Goal: Task Accomplishment & Management: Use online tool/utility

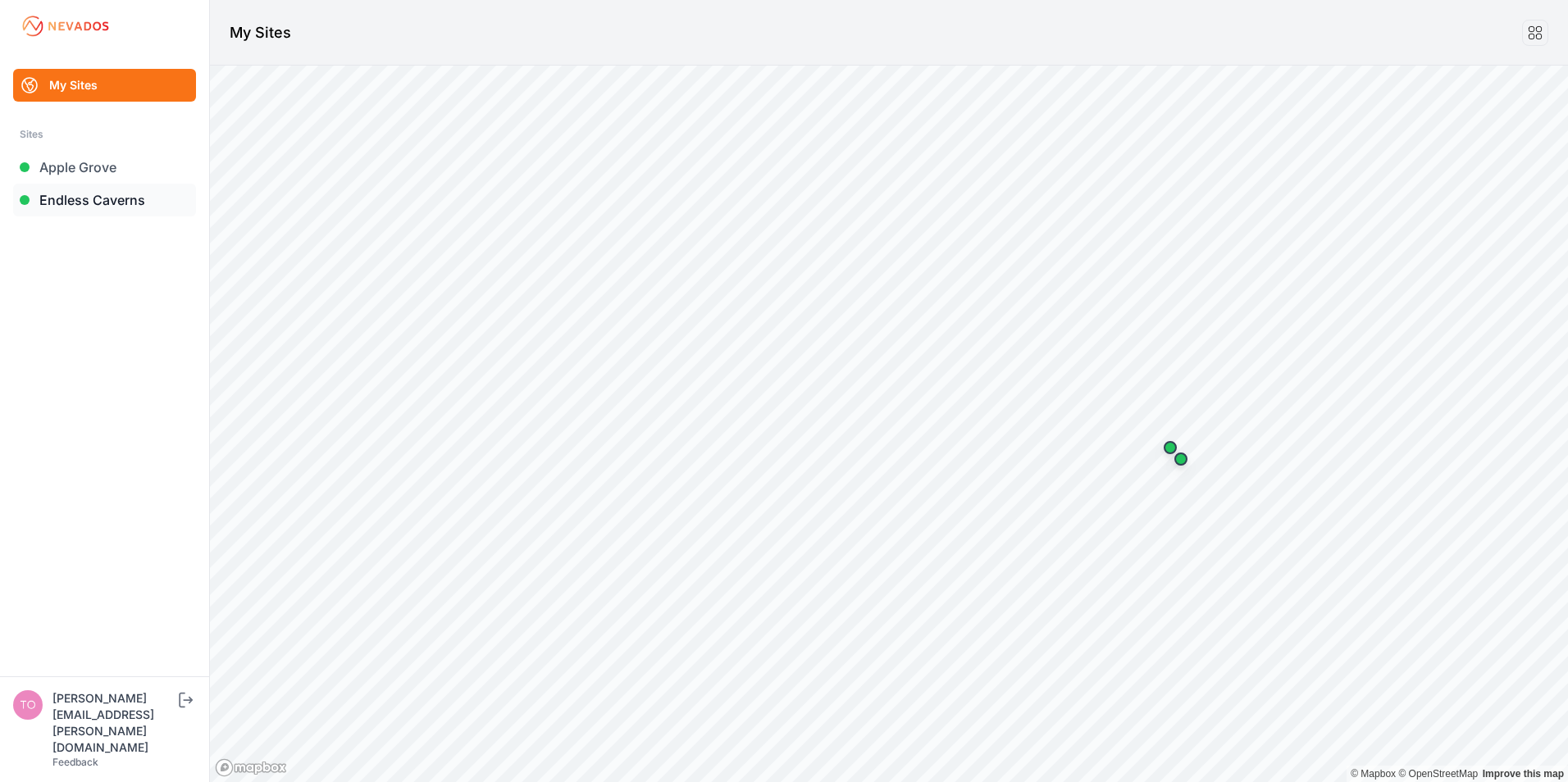
click at [56, 200] on link "Endless Caverns" at bounding box center [104, 200] width 183 height 33
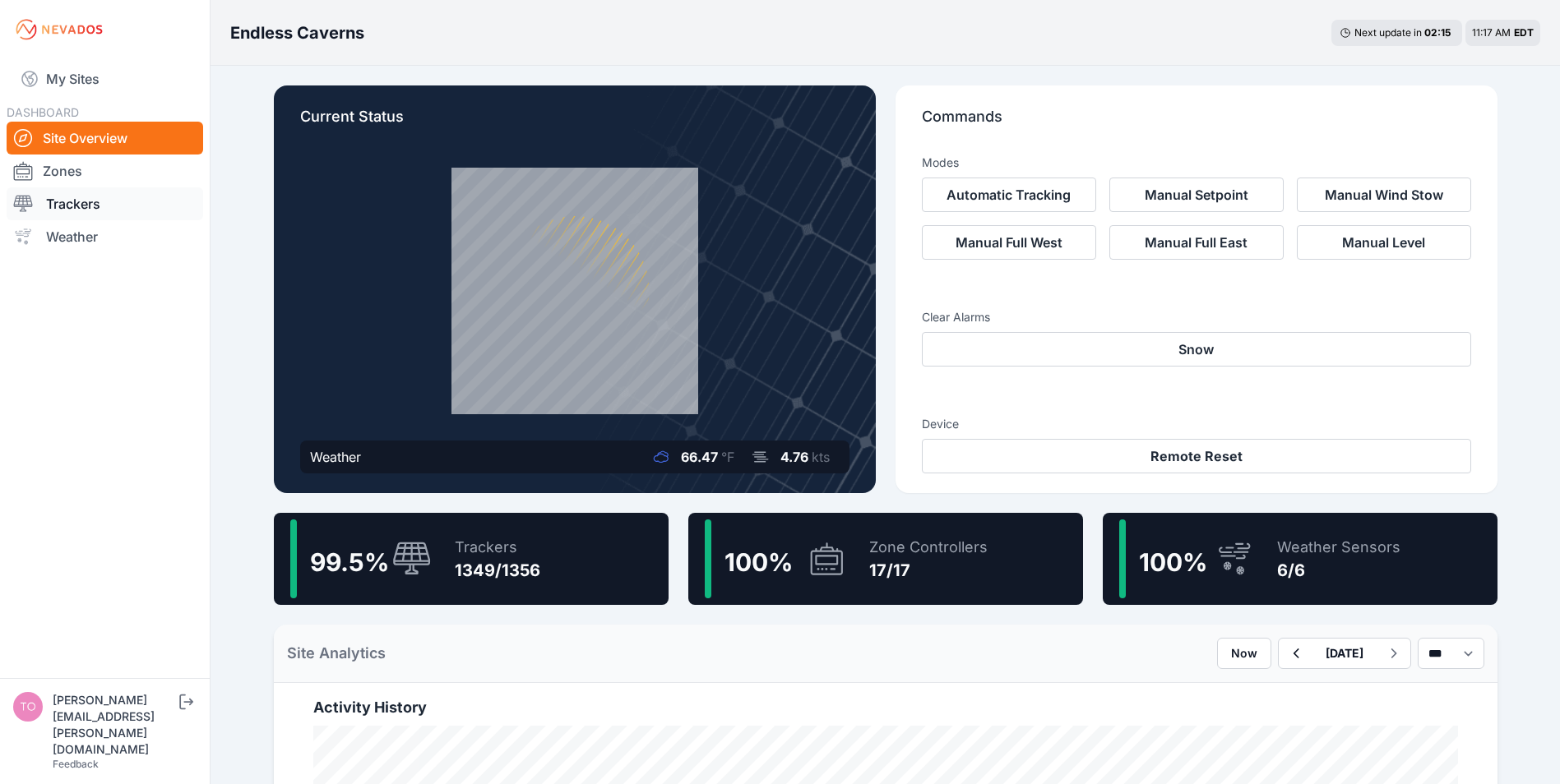
click at [58, 202] on link "Trackers" at bounding box center [105, 204] width 197 height 33
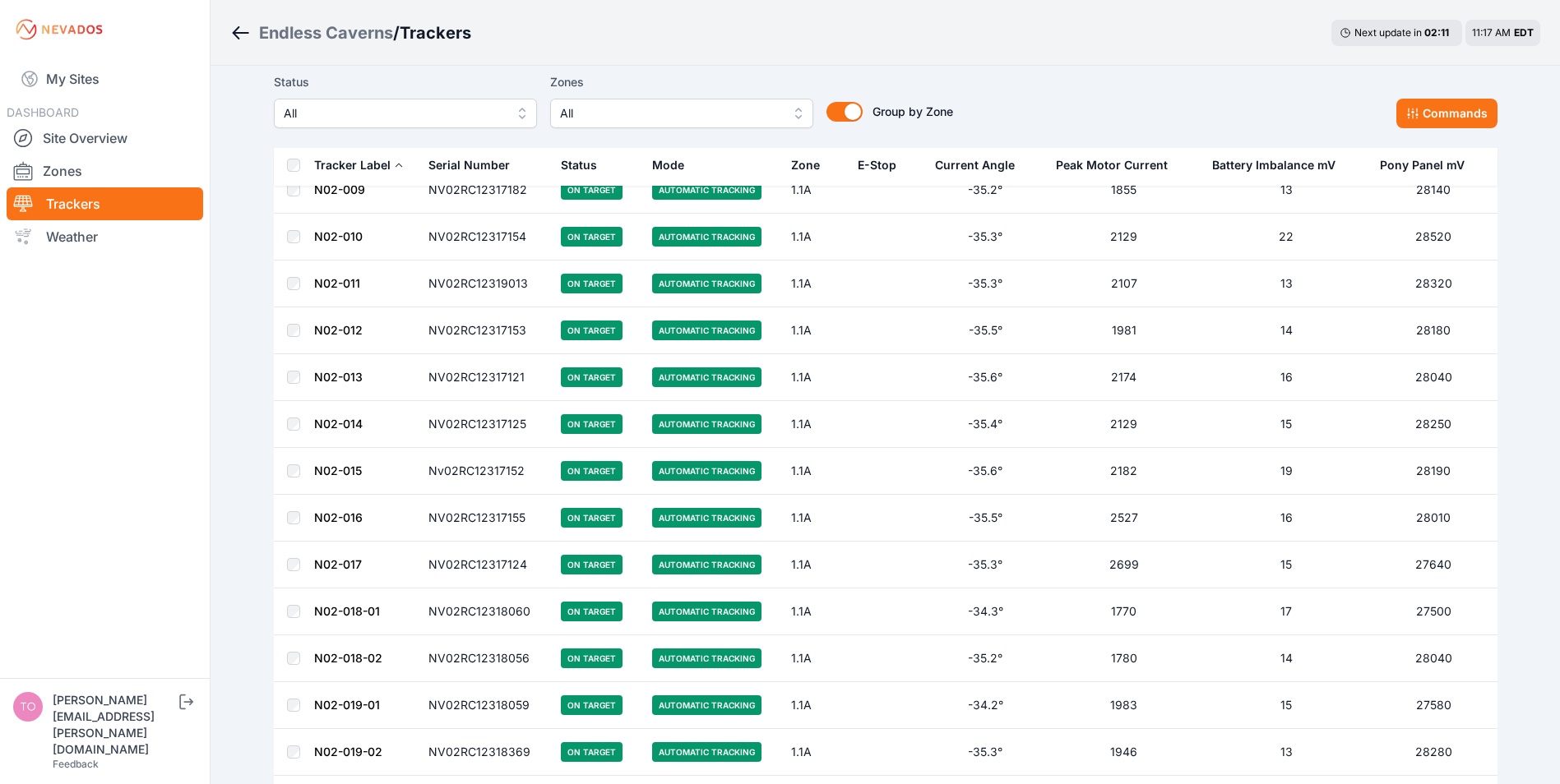
scroll to position [493, 0]
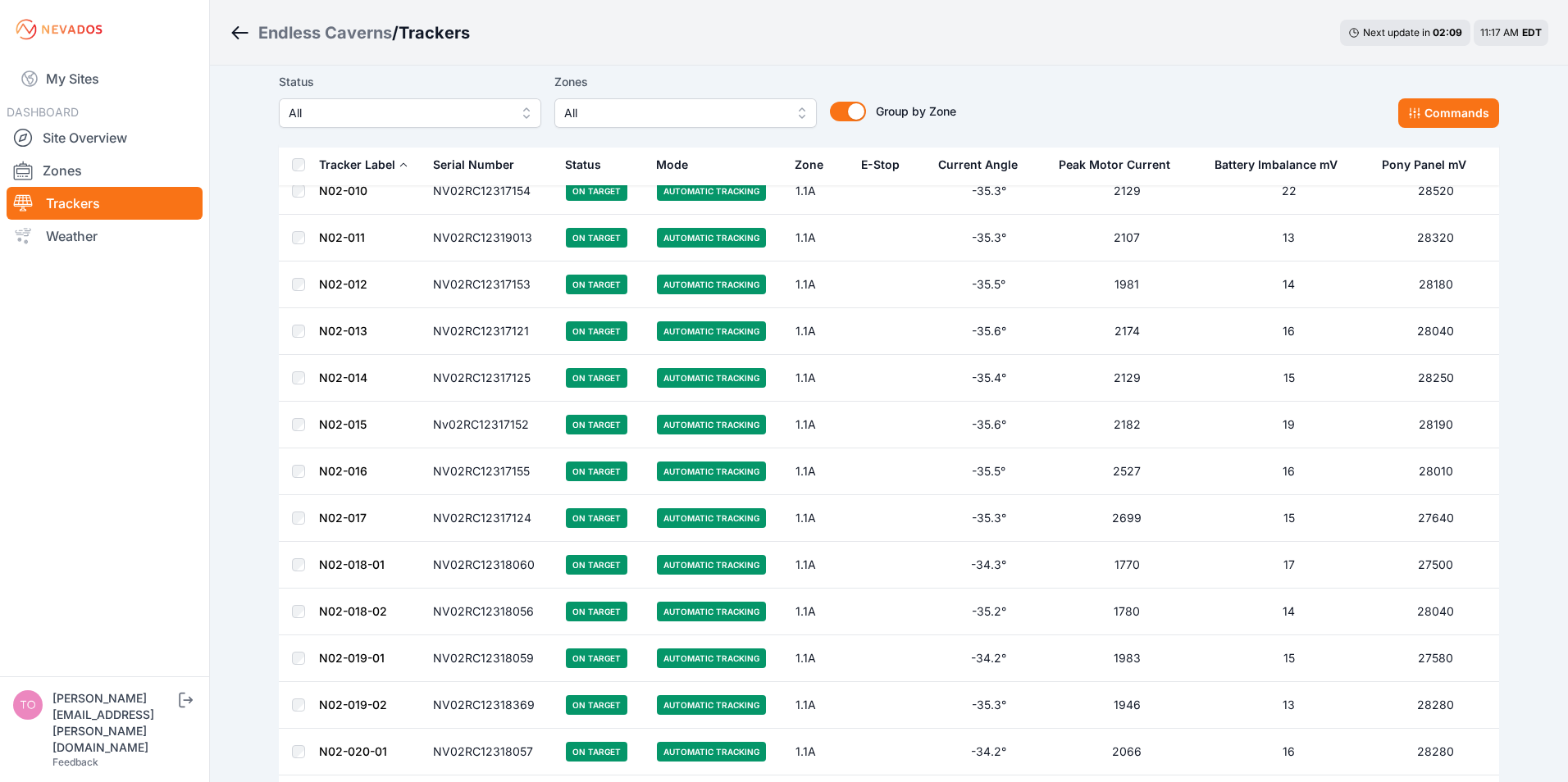
click at [457, 117] on span "All" at bounding box center [399, 113] width 220 height 20
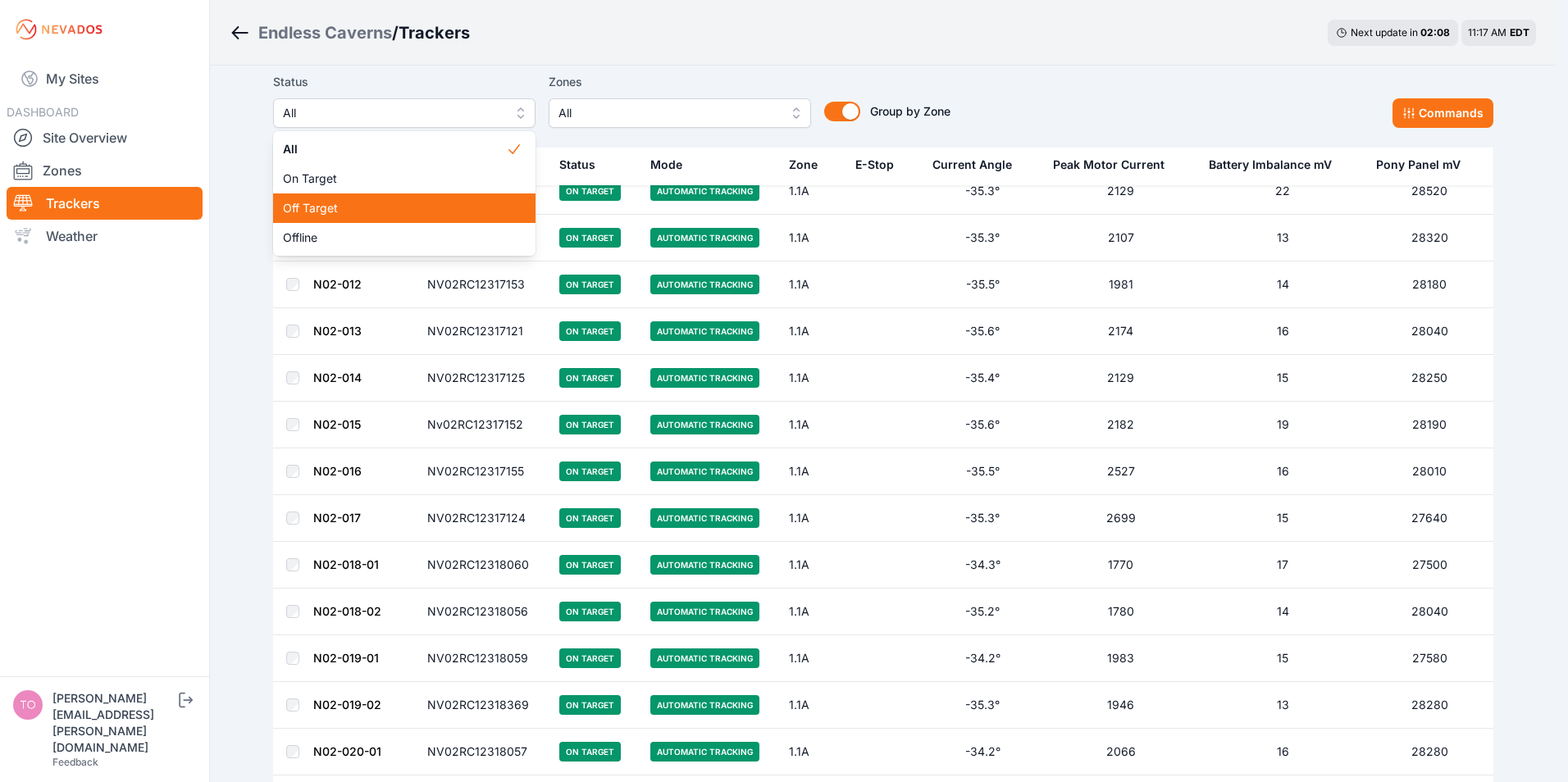
click at [321, 211] on span "Off Target" at bounding box center [394, 209] width 224 height 16
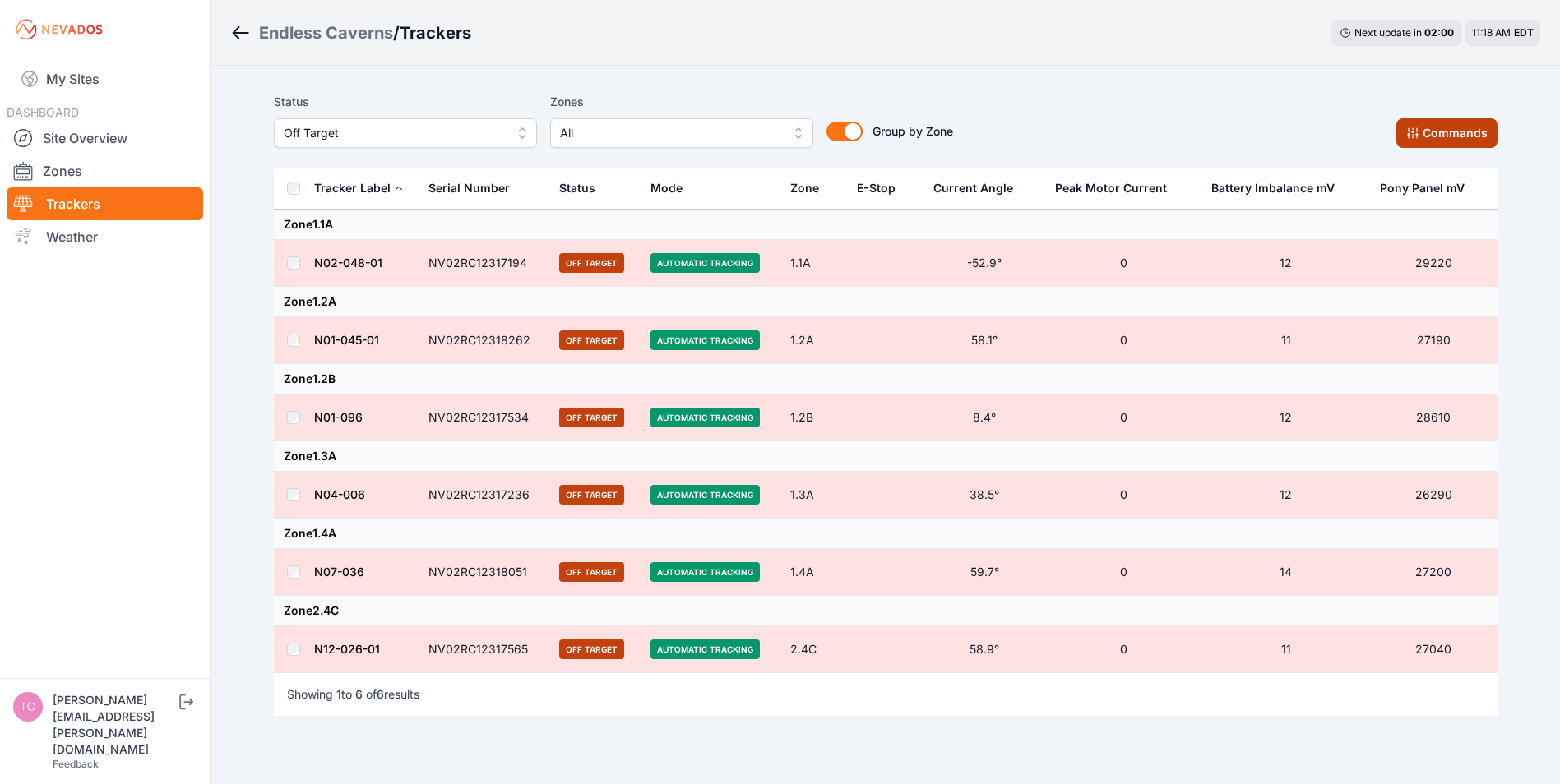
click at [1426, 129] on button "Commands" at bounding box center [1446, 133] width 101 height 30
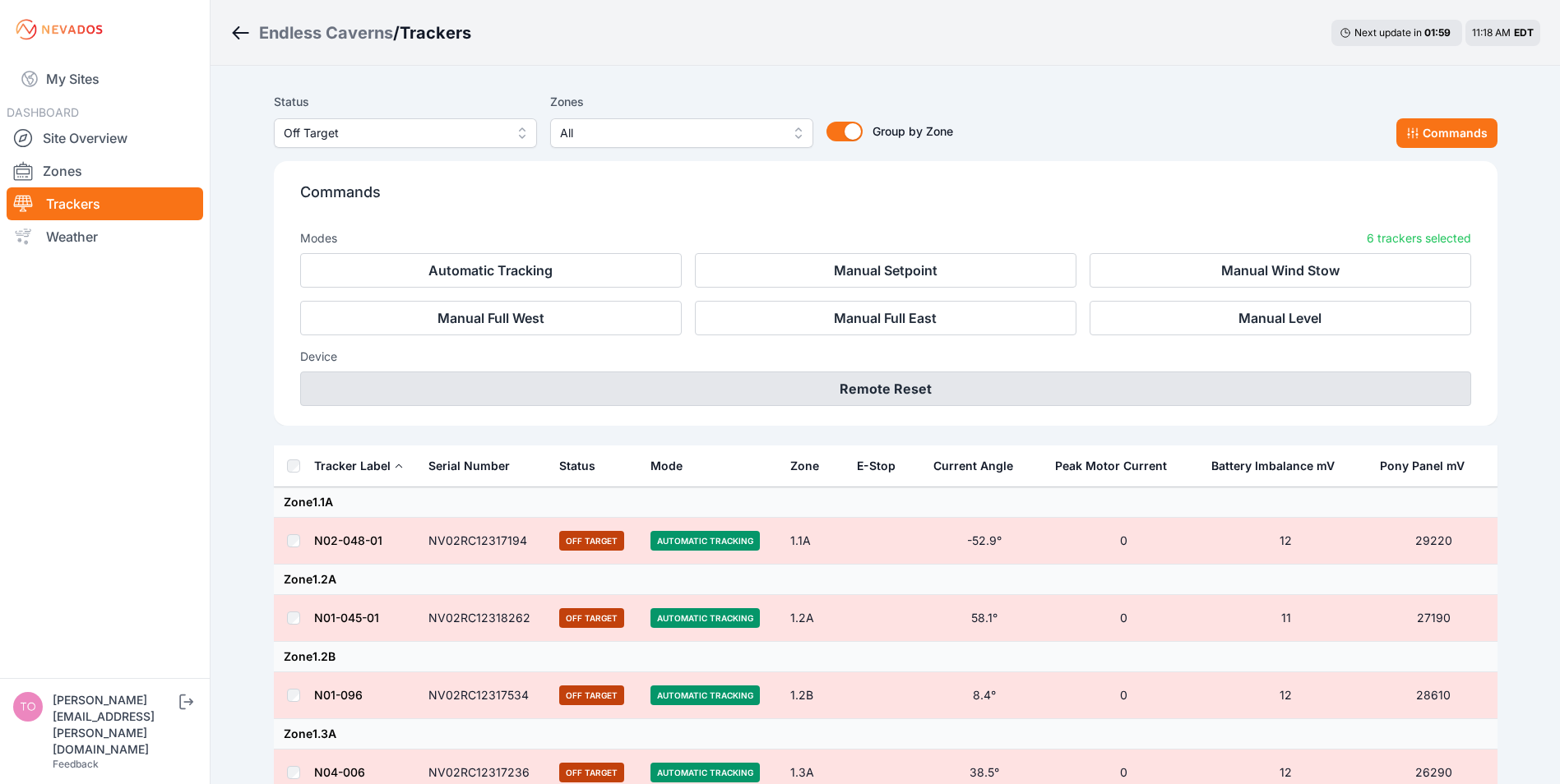
click at [923, 394] on button "Remote Reset" at bounding box center [885, 389] width 1170 height 35
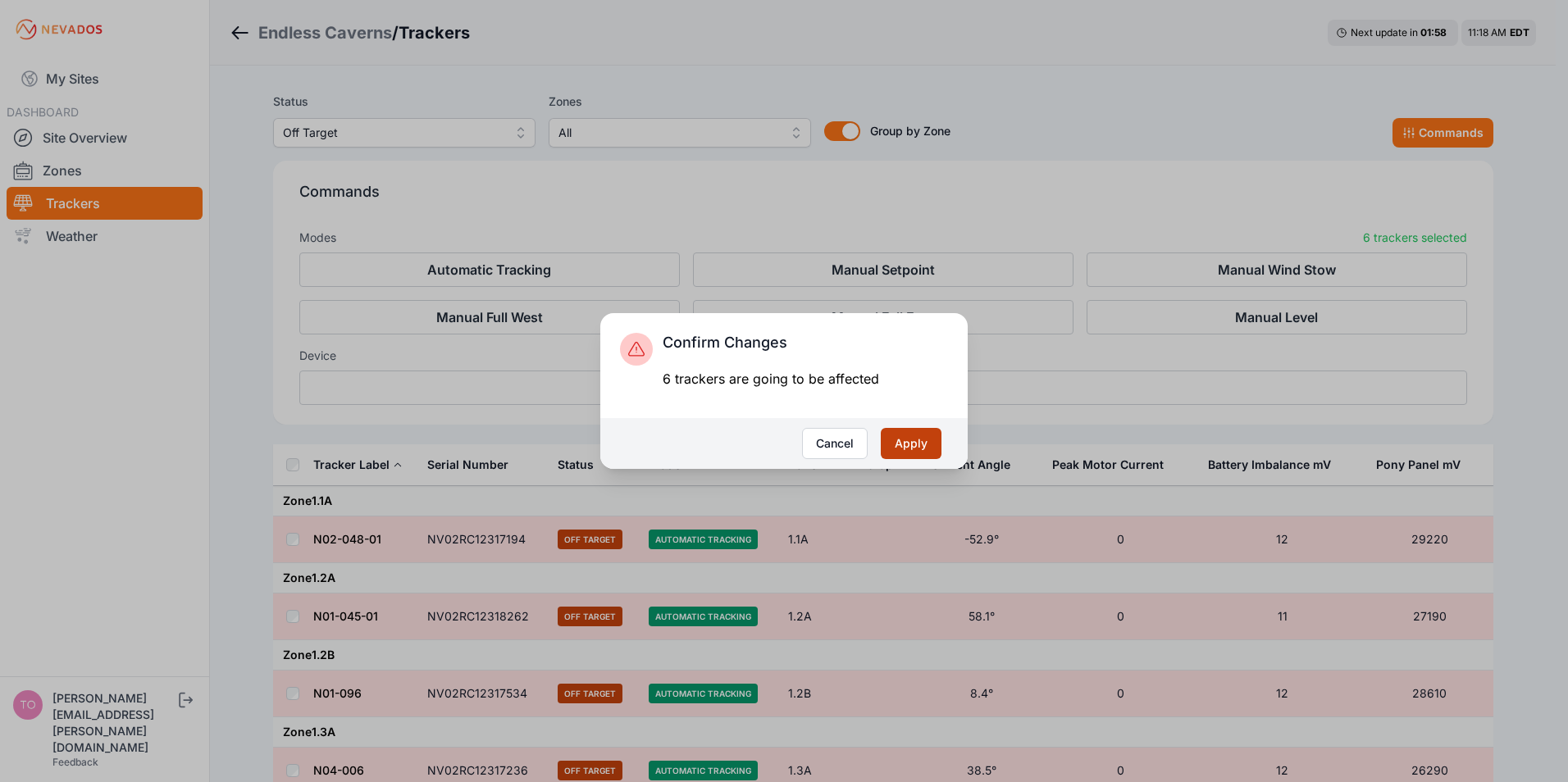
click at [915, 443] on button "Apply" at bounding box center [911, 444] width 61 height 31
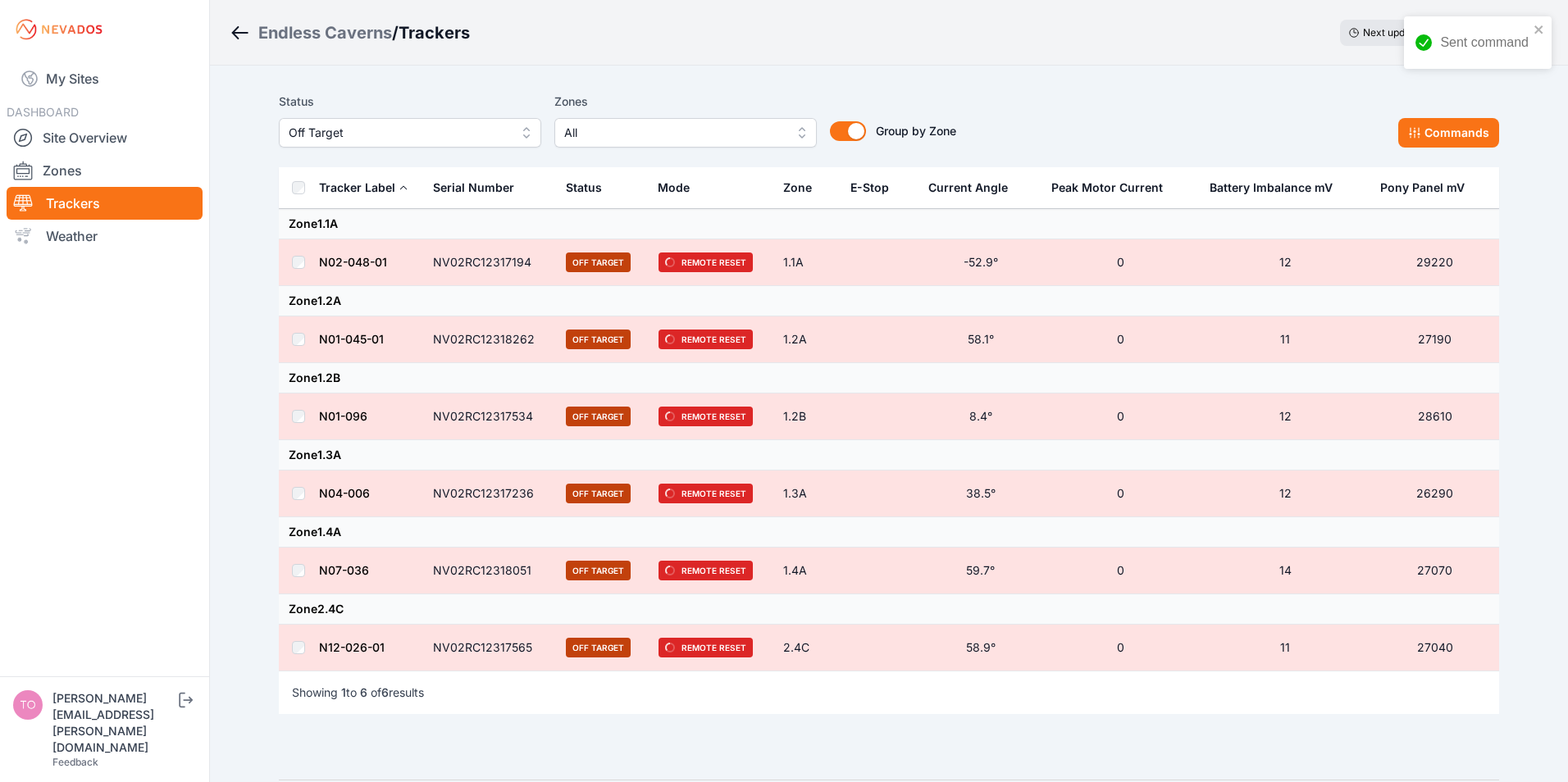
click at [376, 133] on span "Off Target" at bounding box center [399, 133] width 220 height 20
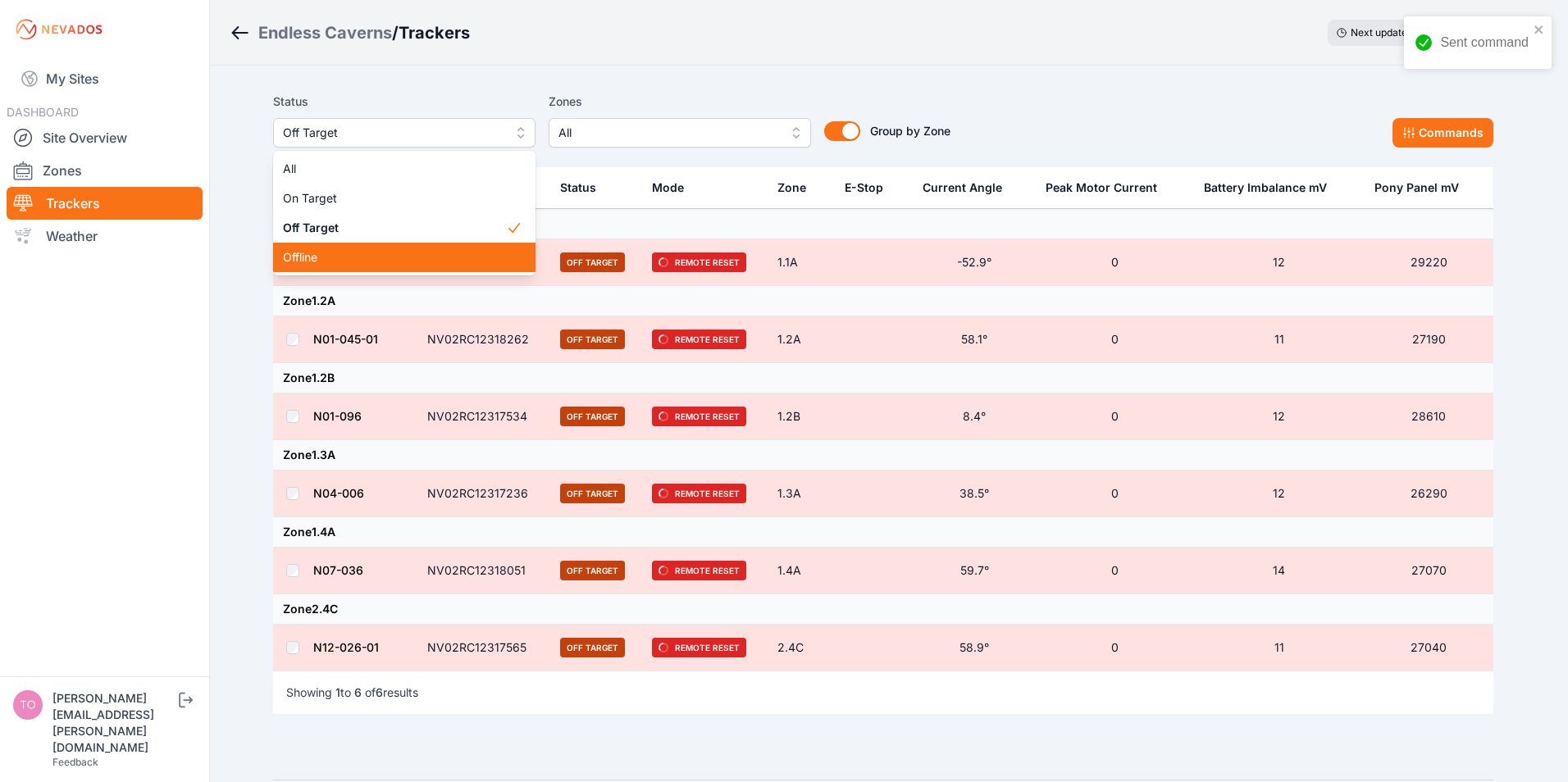
click at [293, 254] on span "Offline" at bounding box center [394, 257] width 224 height 16
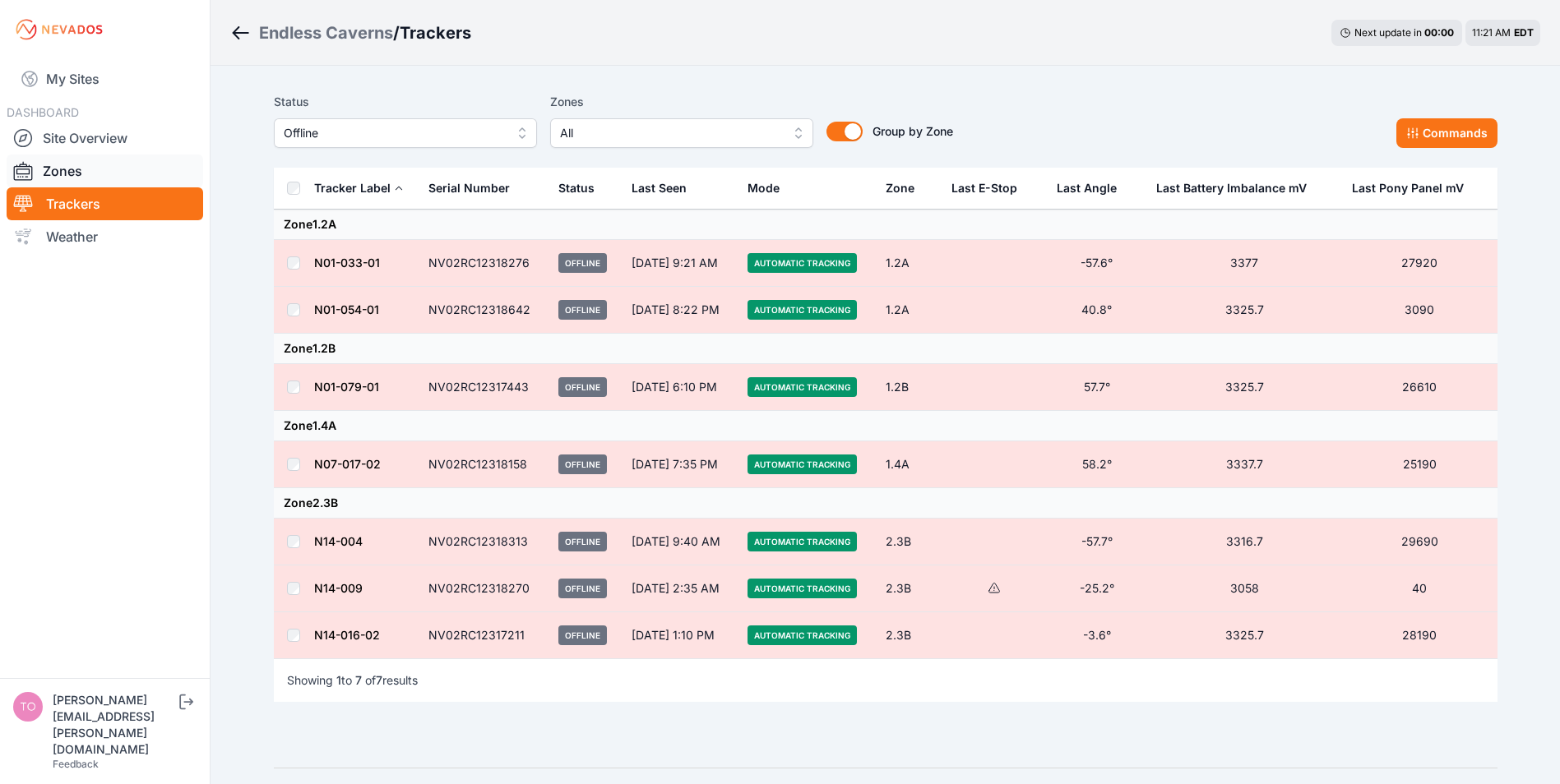
click at [65, 168] on link "Zones" at bounding box center [105, 171] width 197 height 33
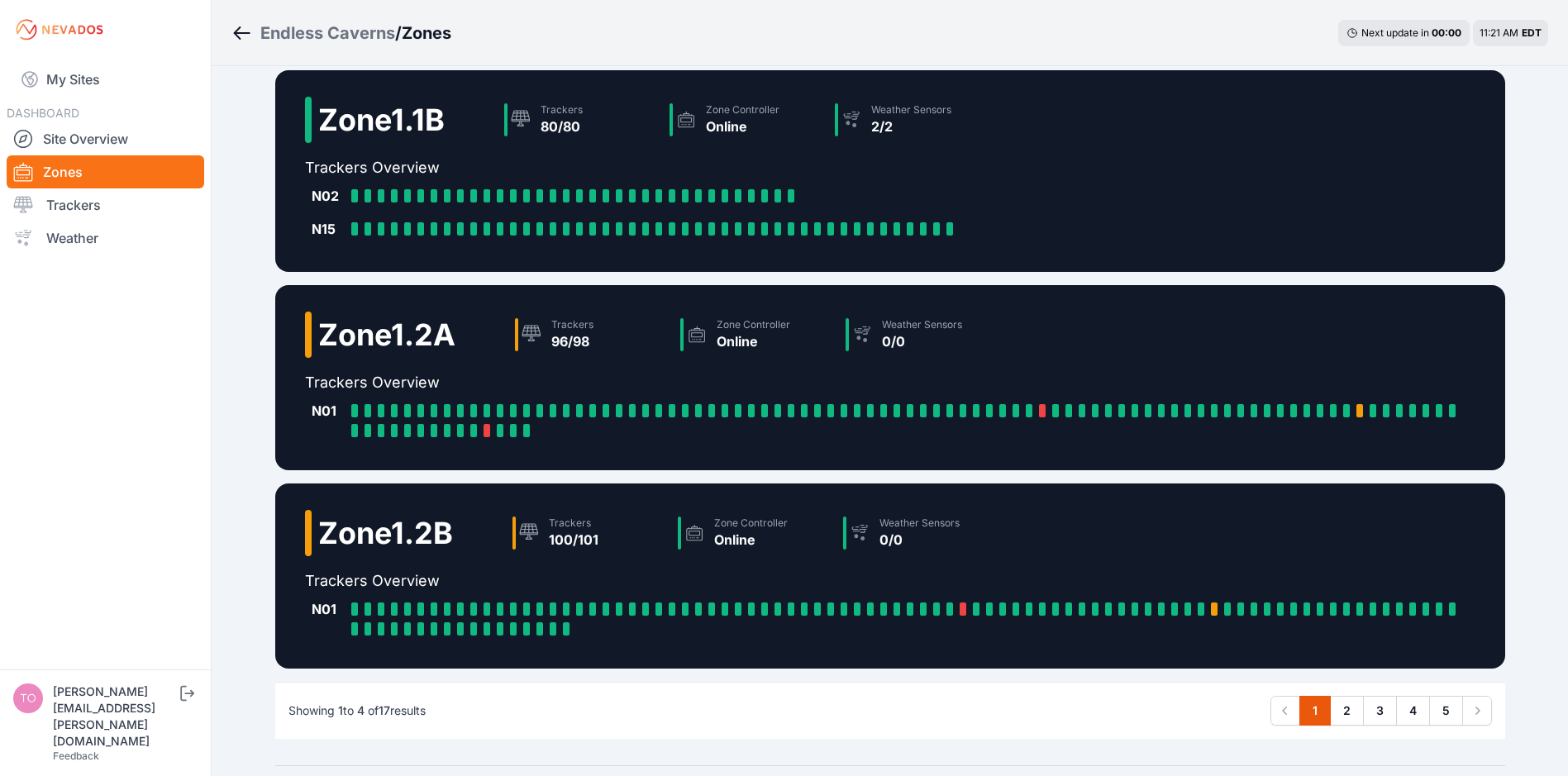
scroll to position [260, 0]
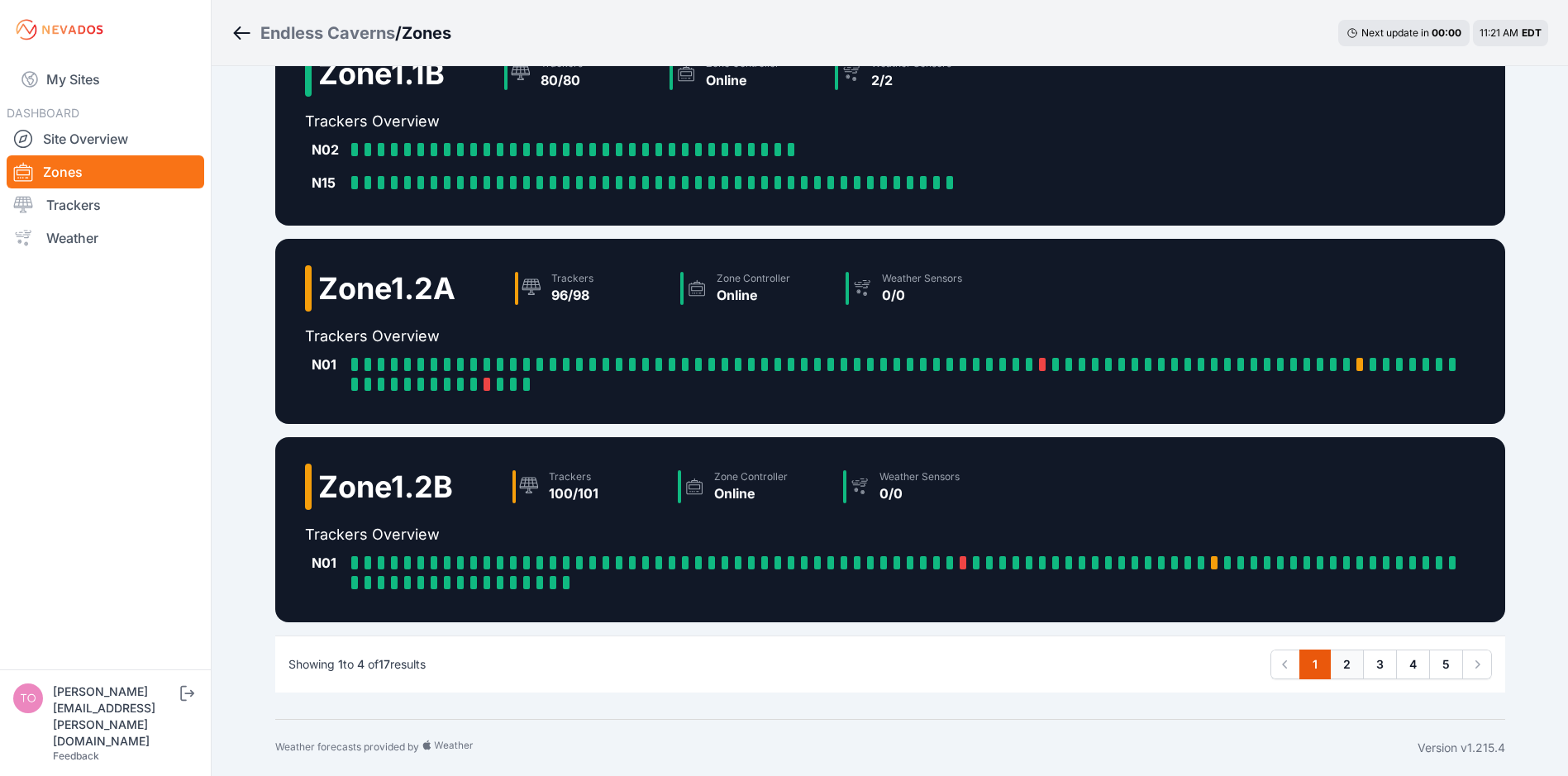
click at [1350, 670] on link "2" at bounding box center [1346, 665] width 34 height 30
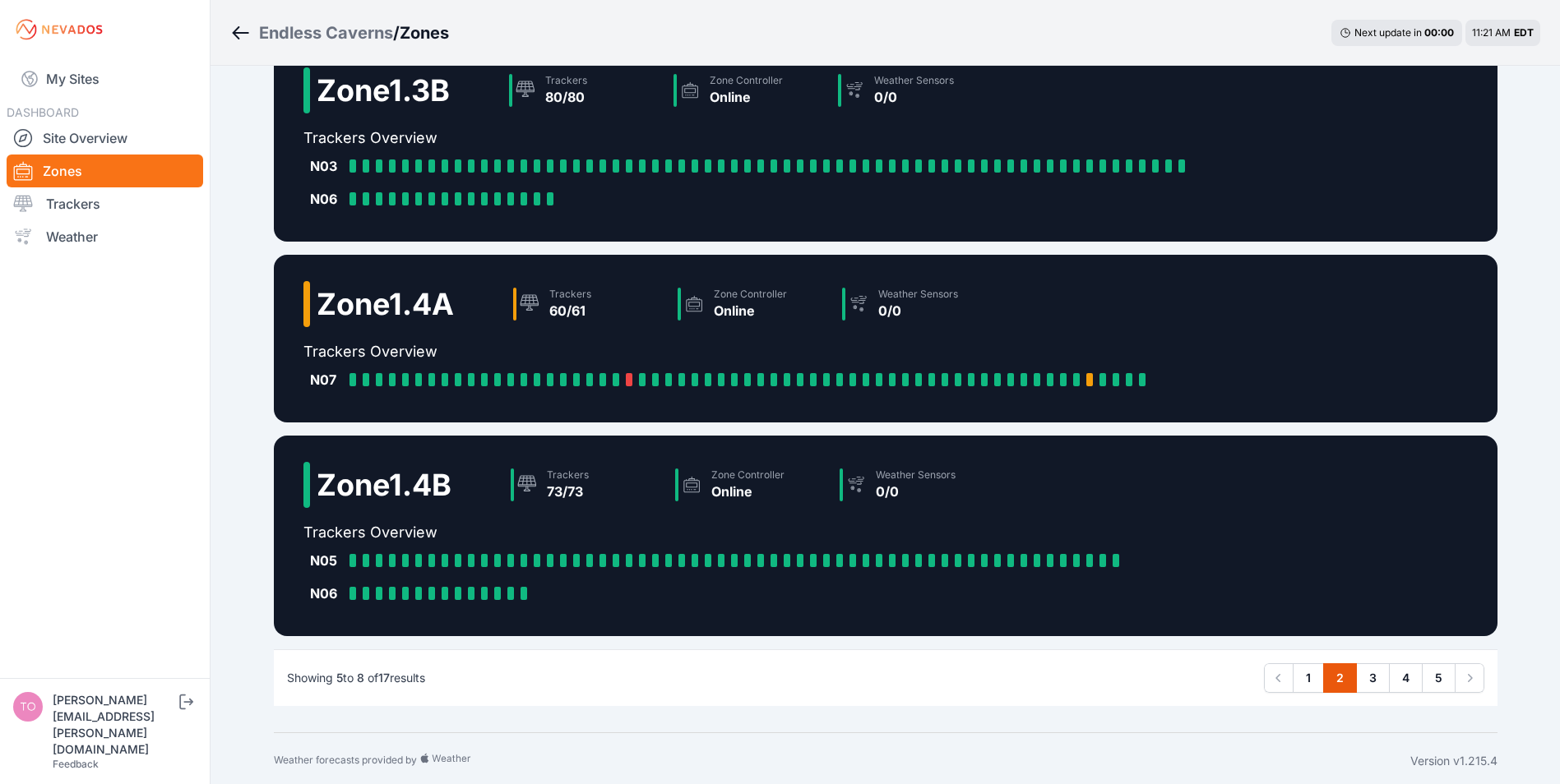
scroll to position [263, 0]
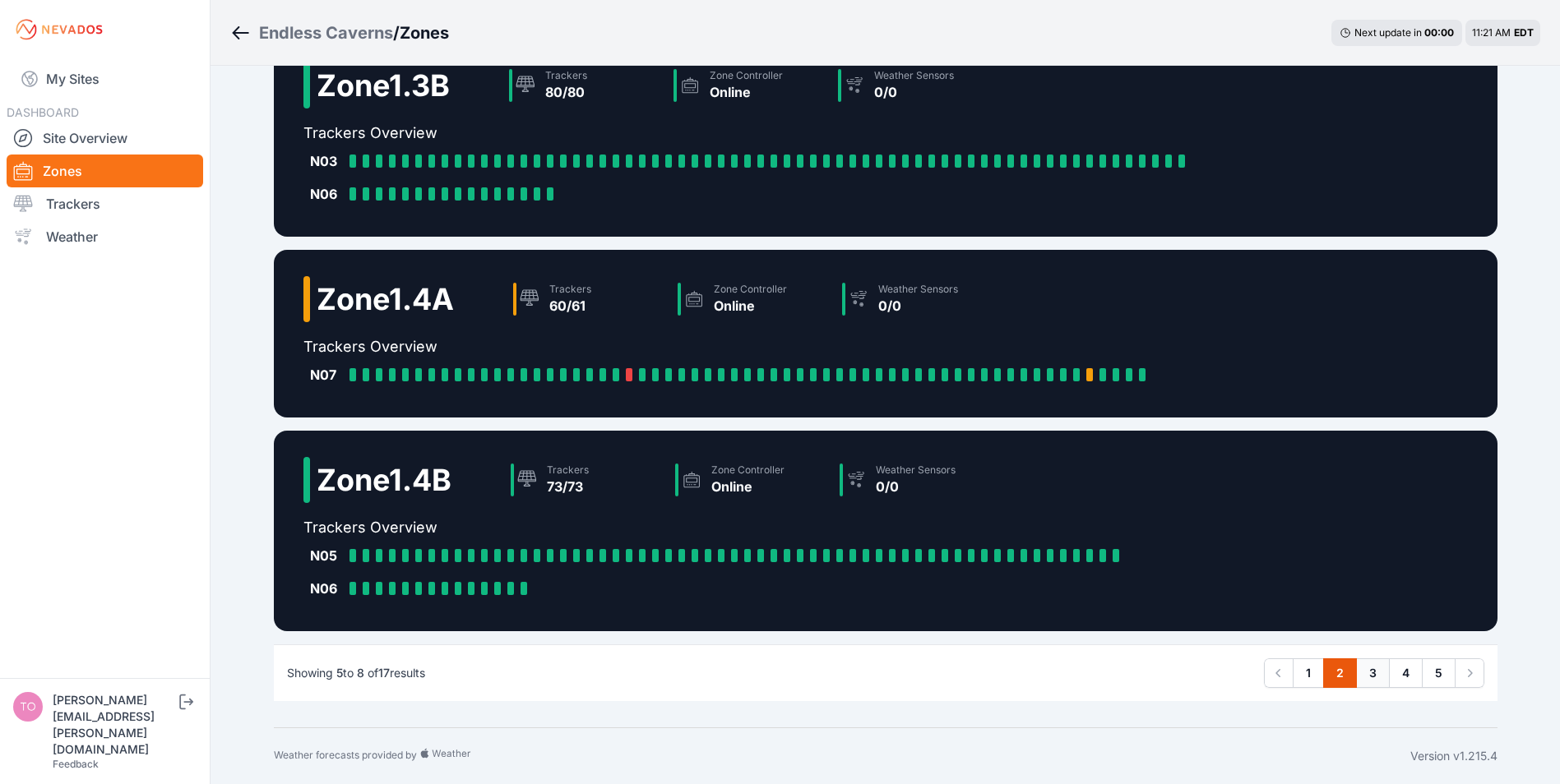
click at [1366, 671] on link "3" at bounding box center [1372, 674] width 34 height 30
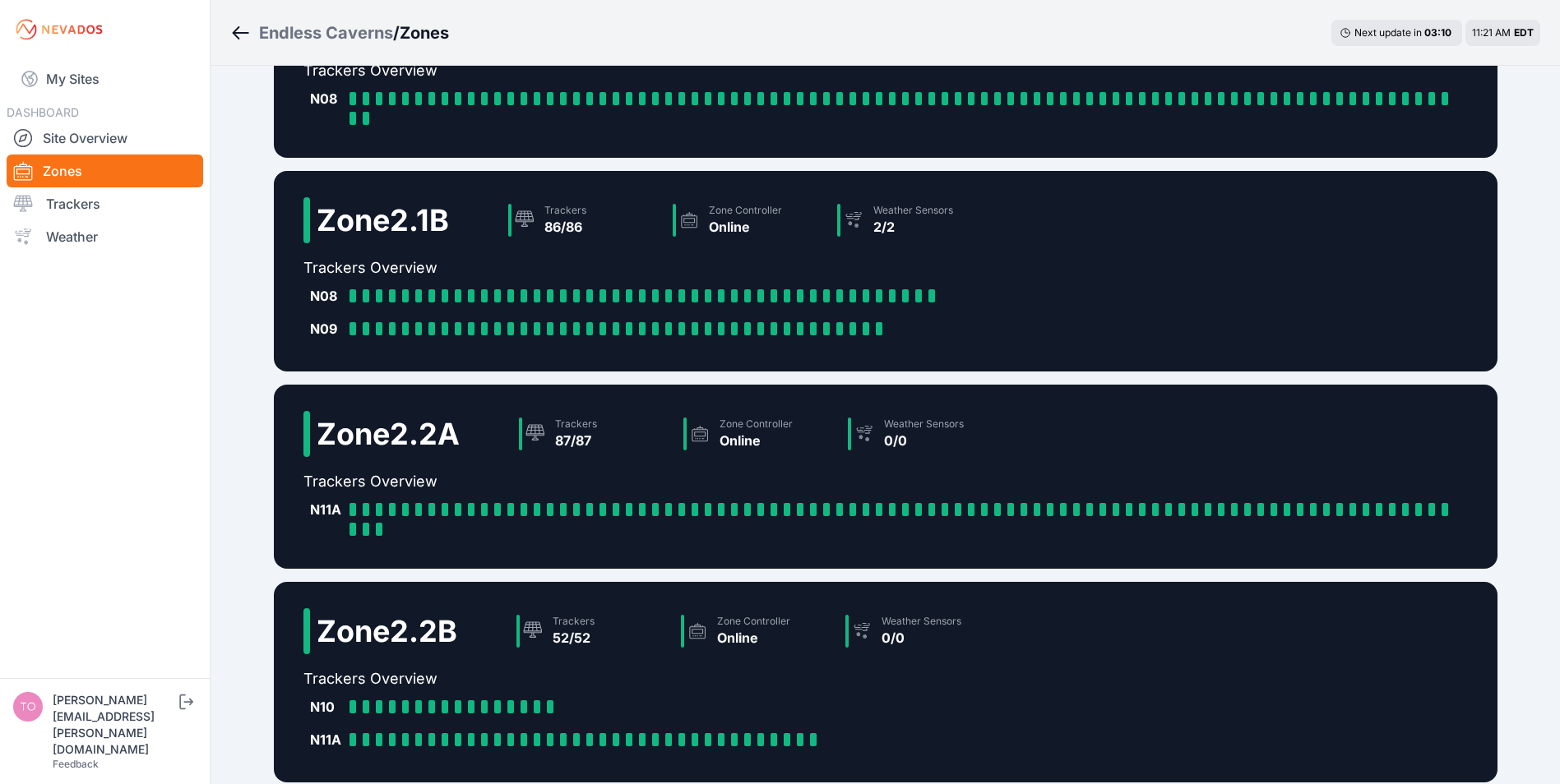
scroll to position [263, 0]
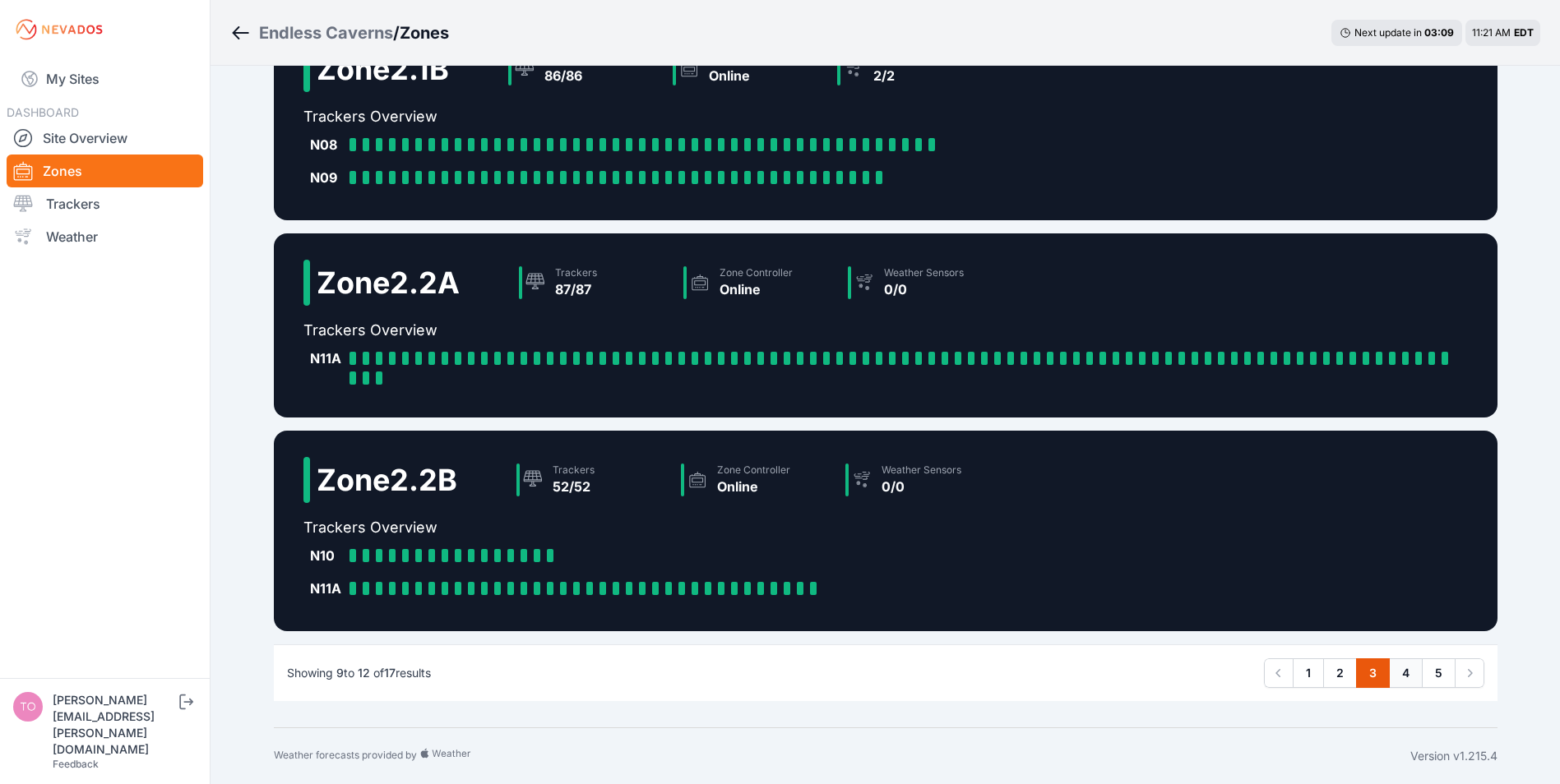
click at [1392, 673] on link "4" at bounding box center [1405, 674] width 34 height 30
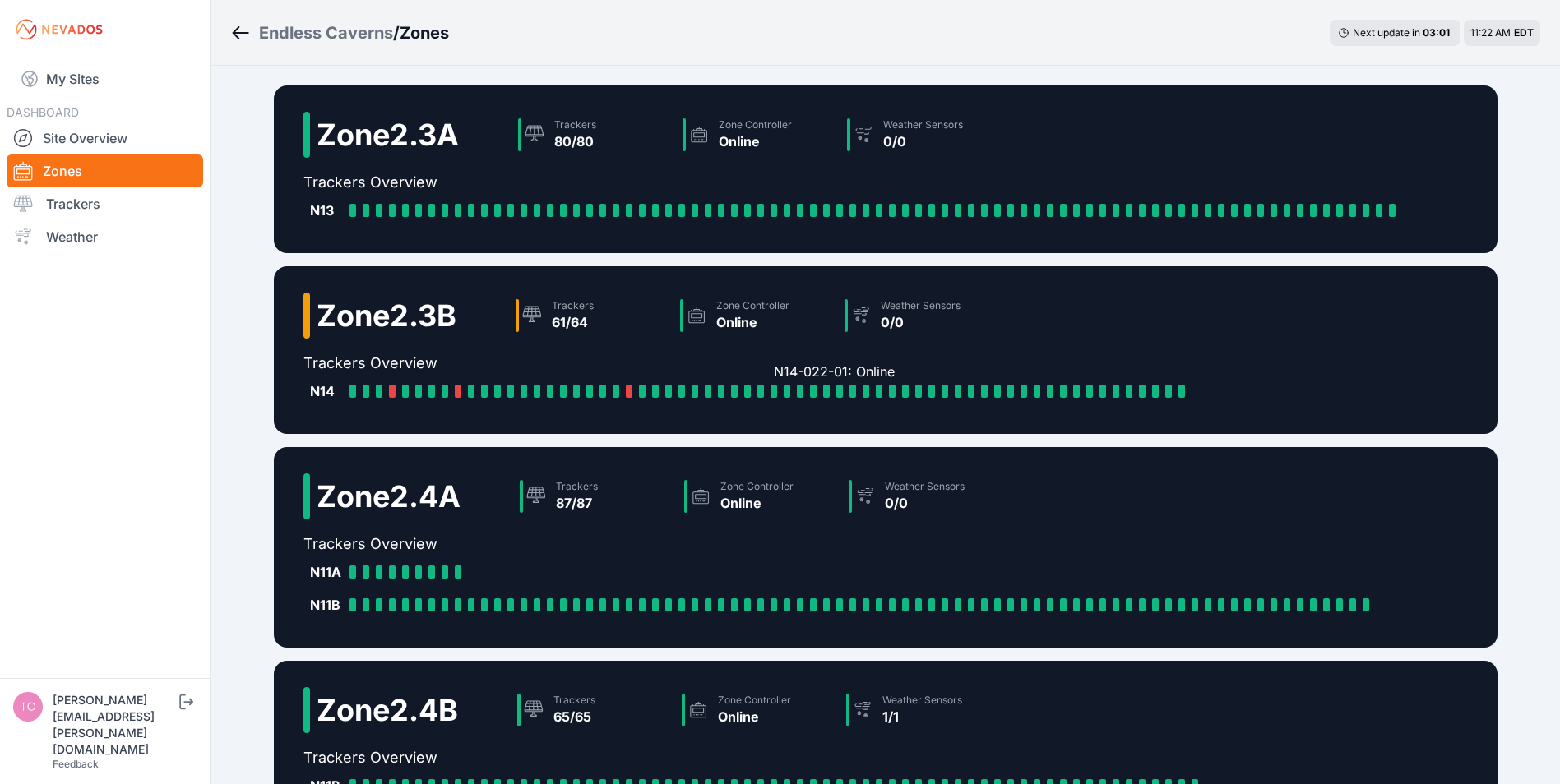
click at [778, 390] on div "N14-022-01: Online" at bounding box center [777, 391] width 13 height 13
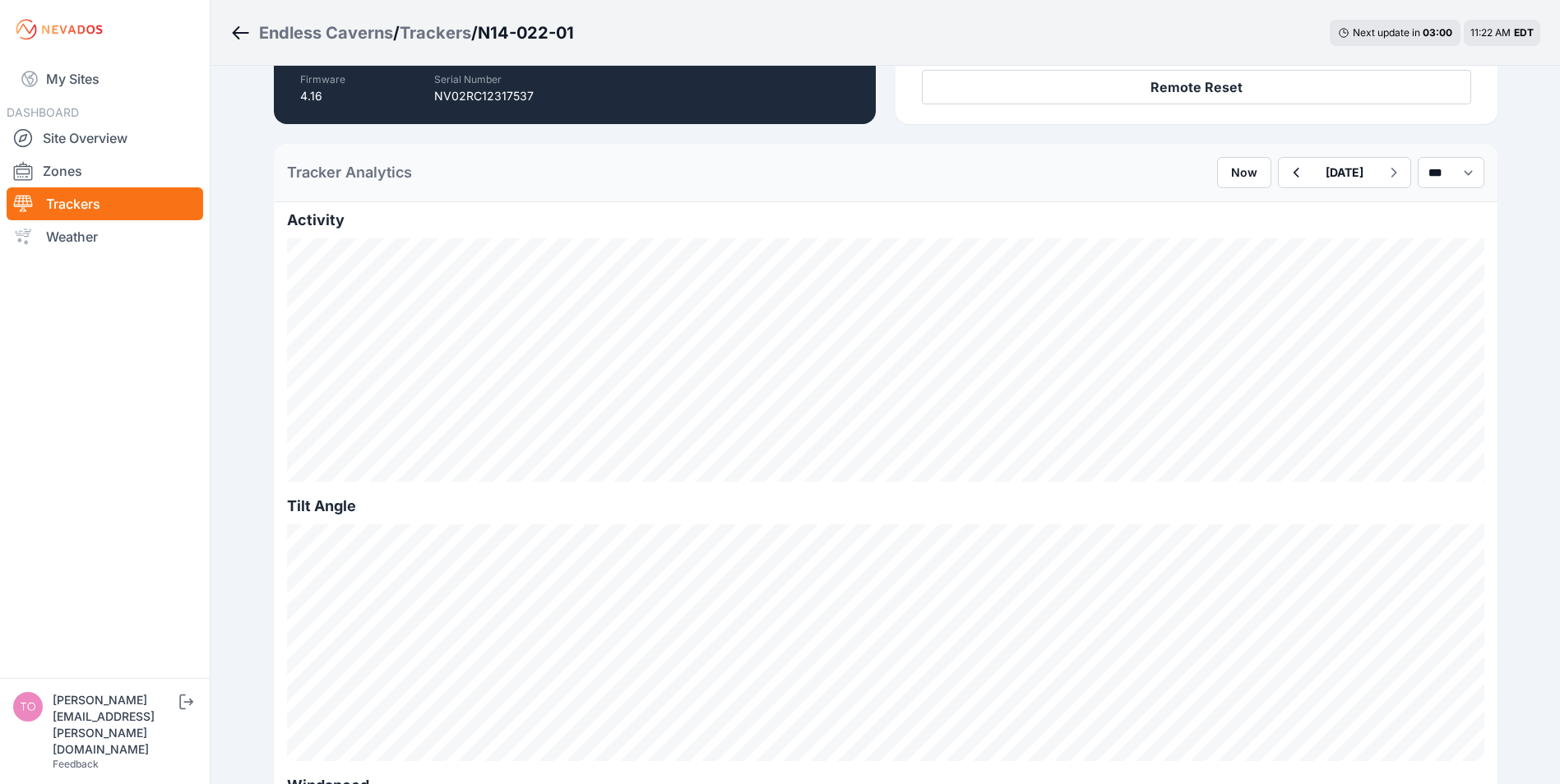
scroll to position [329, 0]
click at [1285, 177] on icon "button" at bounding box center [1295, 172] width 21 height 20
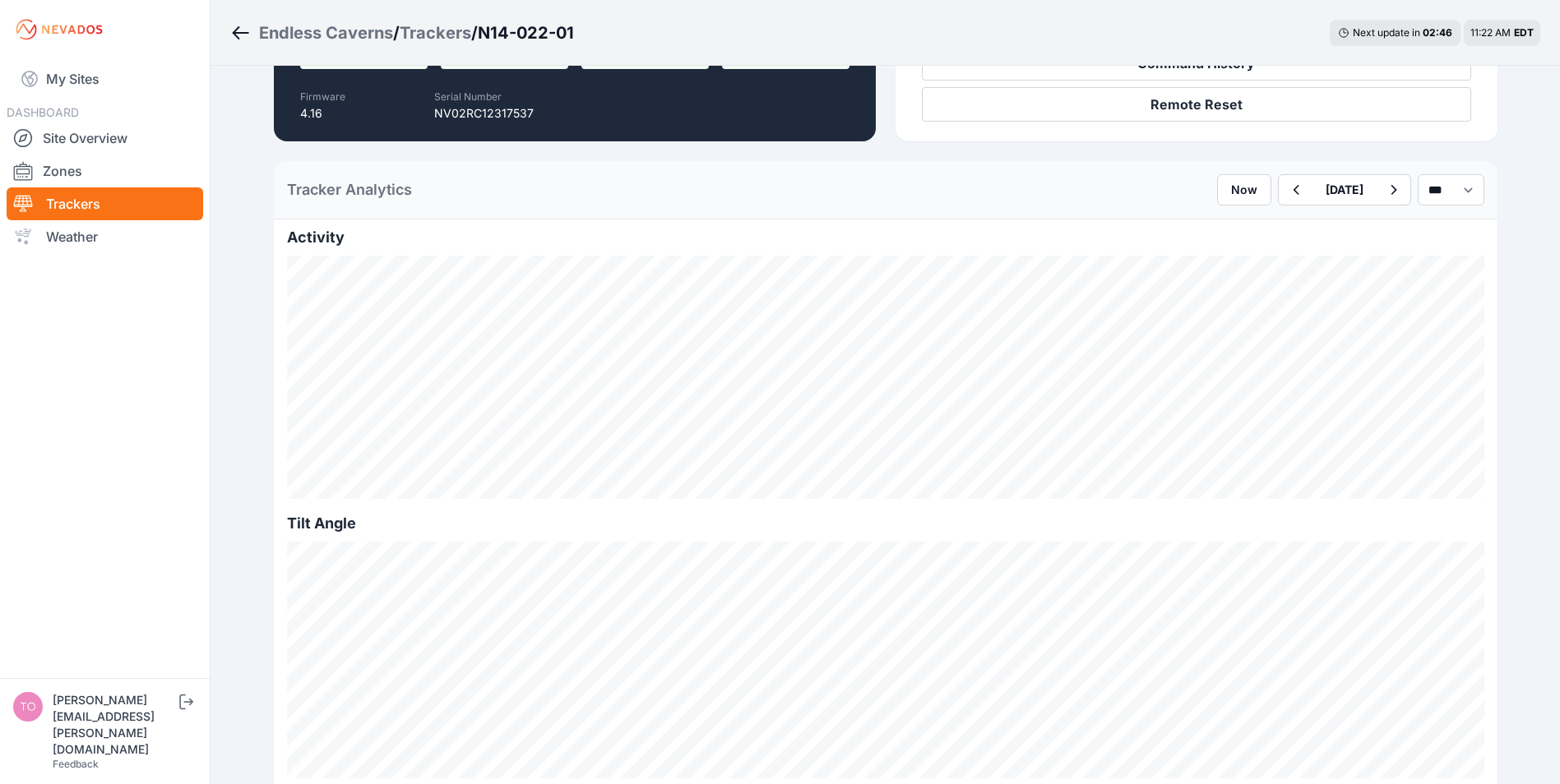
scroll to position [329, 0]
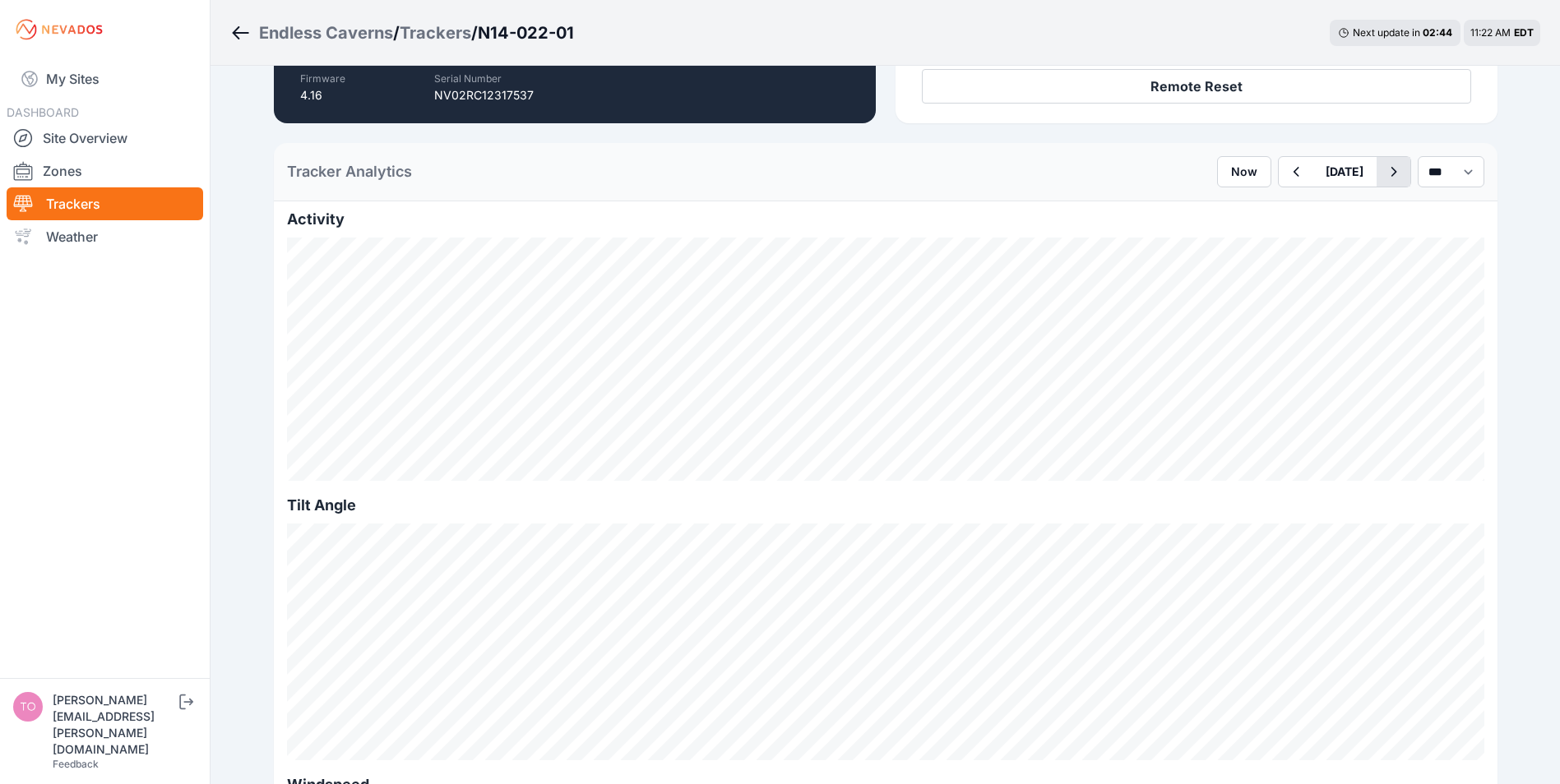
click at [1383, 175] on icon "button" at bounding box center [1393, 172] width 21 height 20
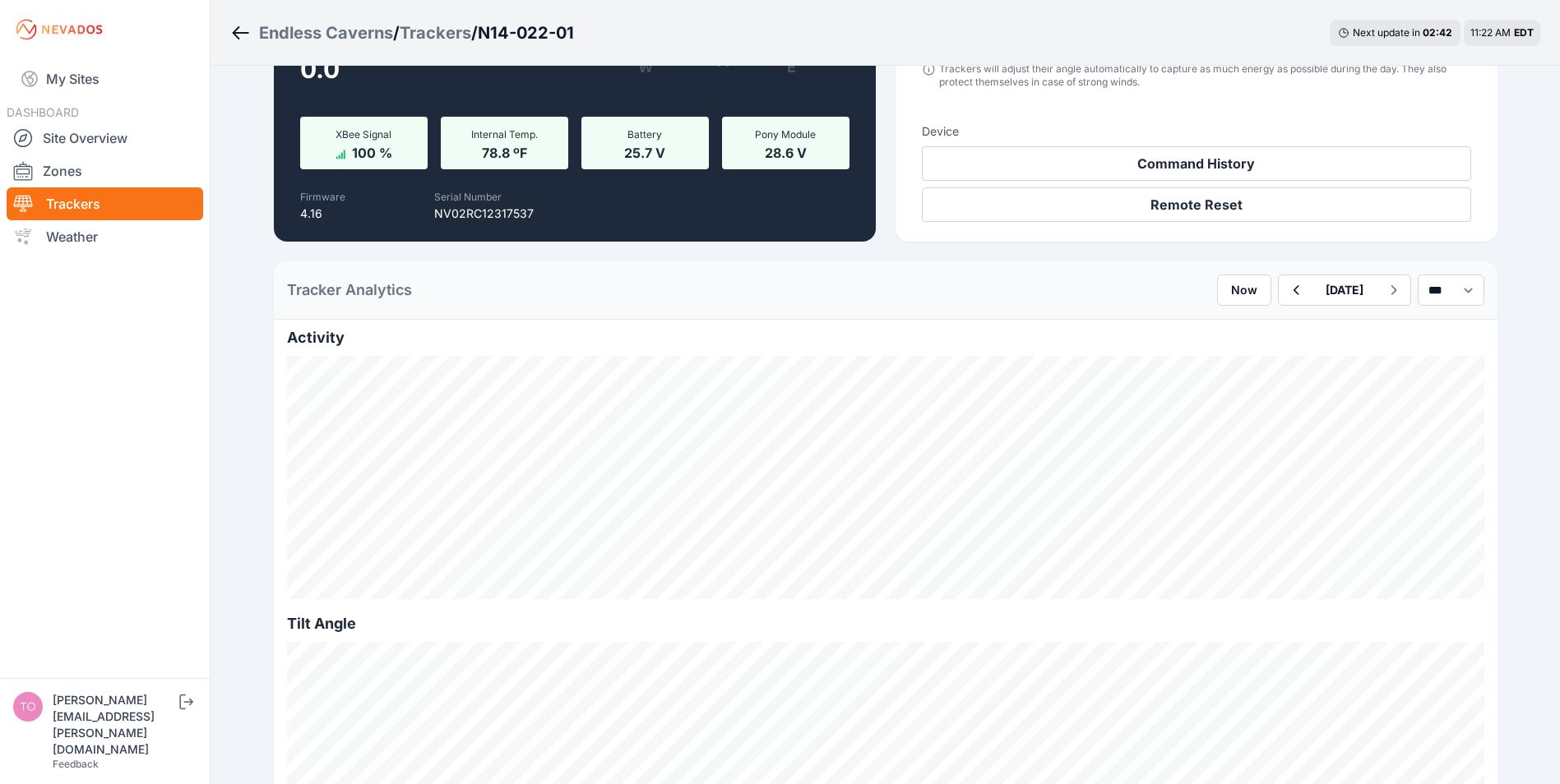
scroll to position [246, 0]
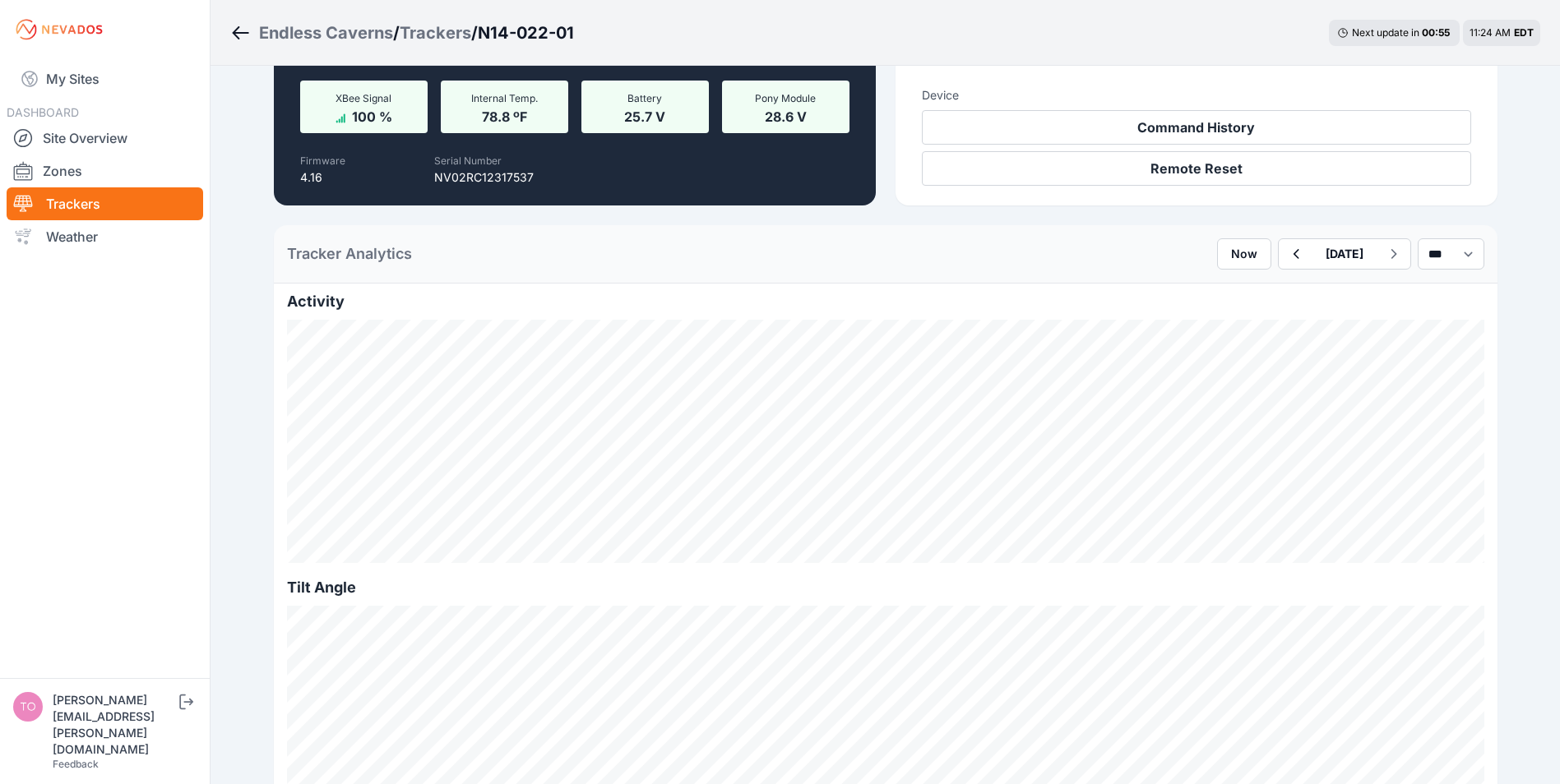
click at [58, 203] on link "Trackers" at bounding box center [105, 204] width 197 height 33
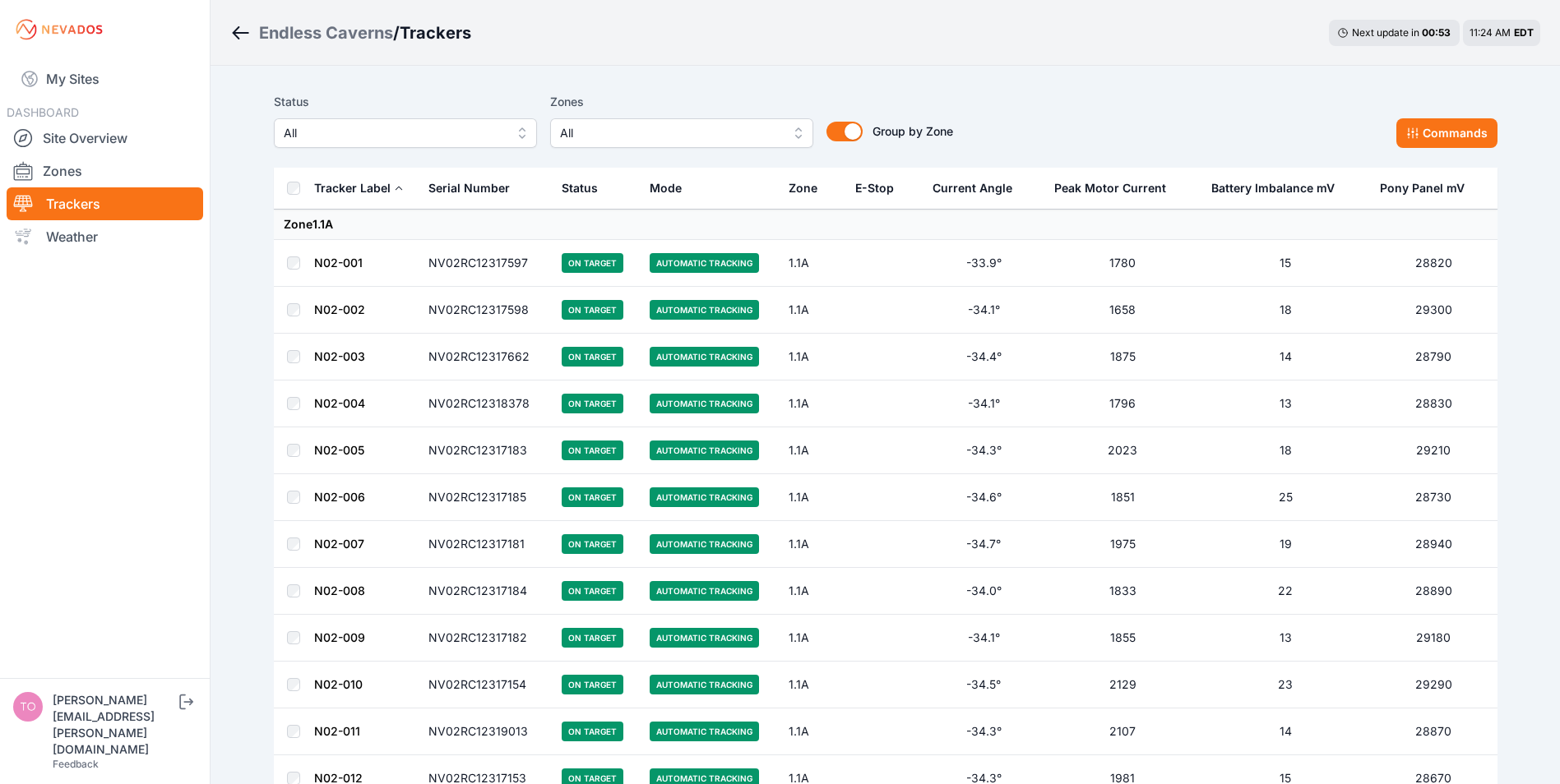
click at [458, 146] on button "All" at bounding box center [404, 133] width 263 height 30
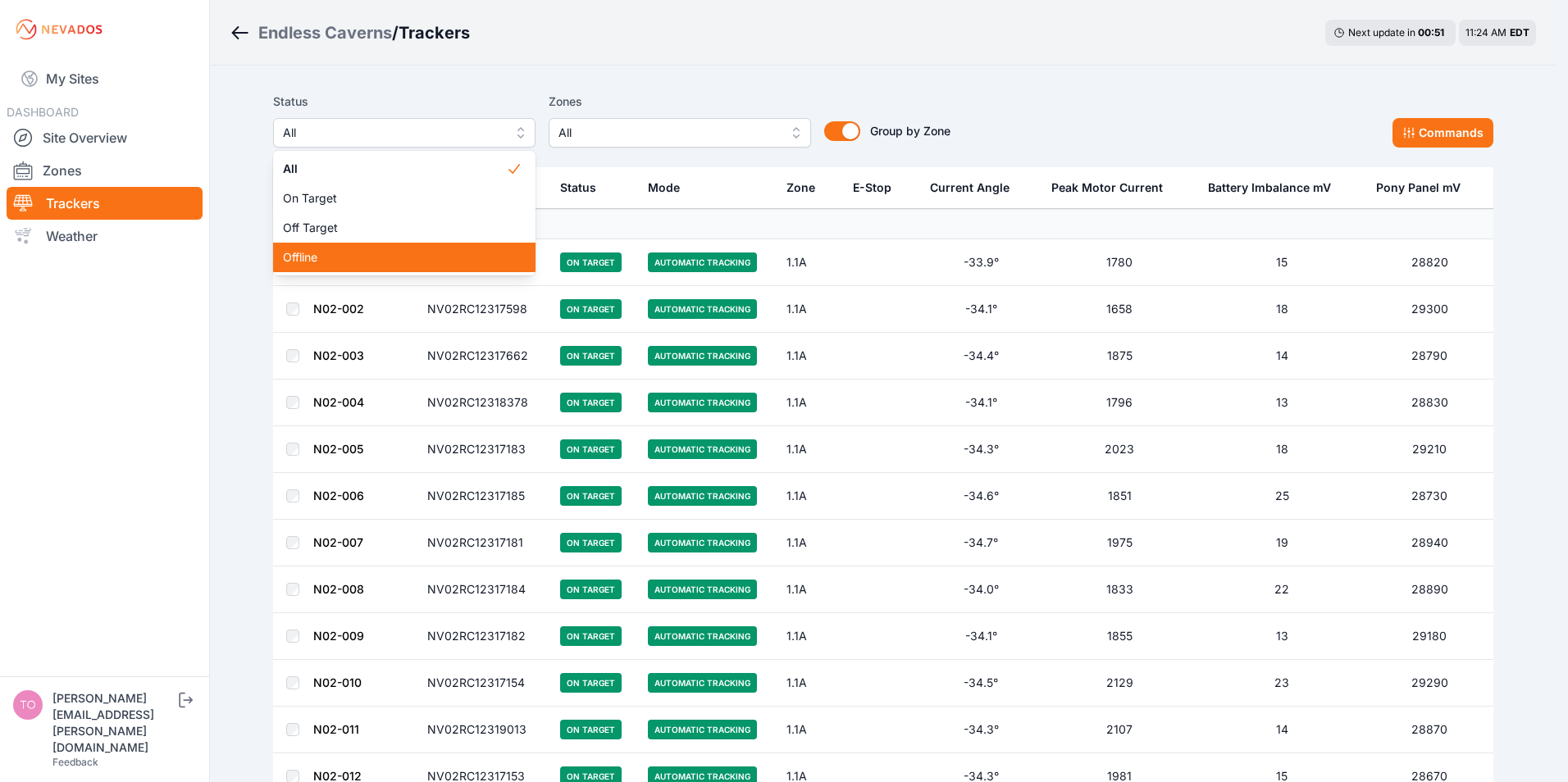
click at [307, 248] on div "Offline" at bounding box center [404, 257] width 262 height 30
